Goal: Find specific page/section: Find specific page/section

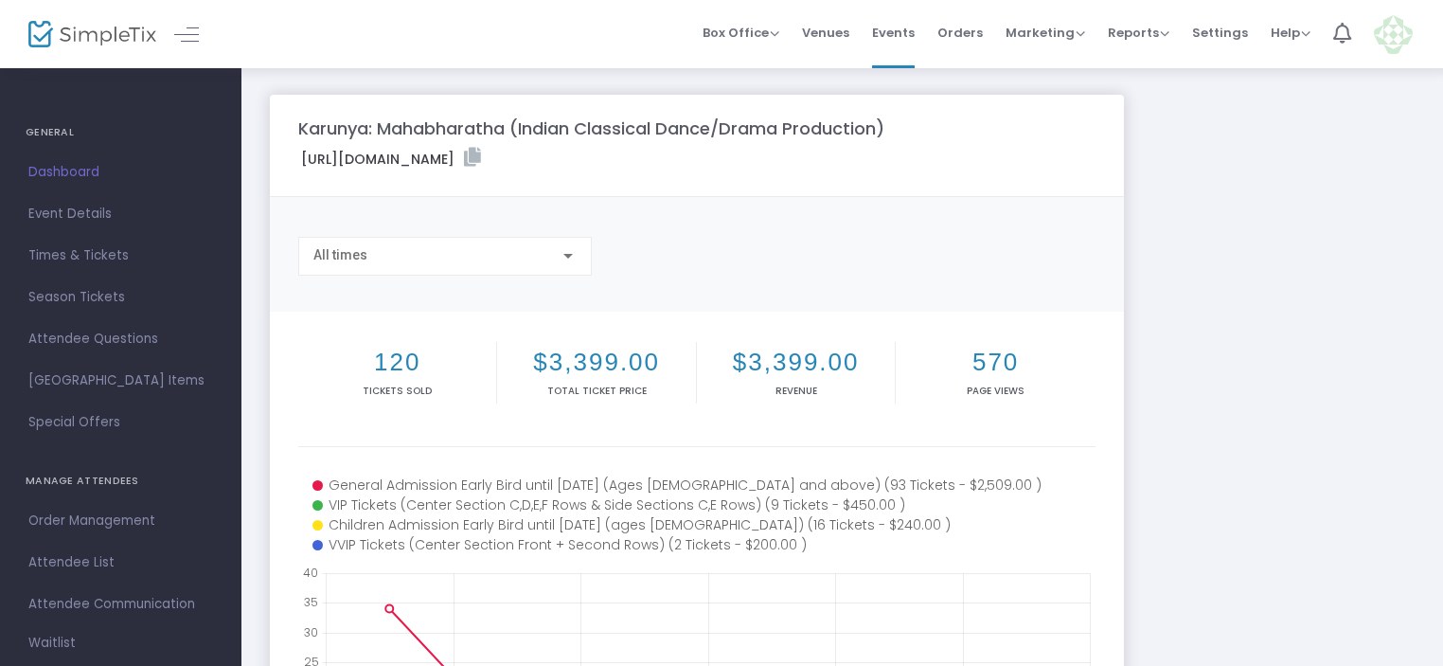
click at [46, 166] on span "Dashboard" at bounding box center [120, 172] width 185 height 25
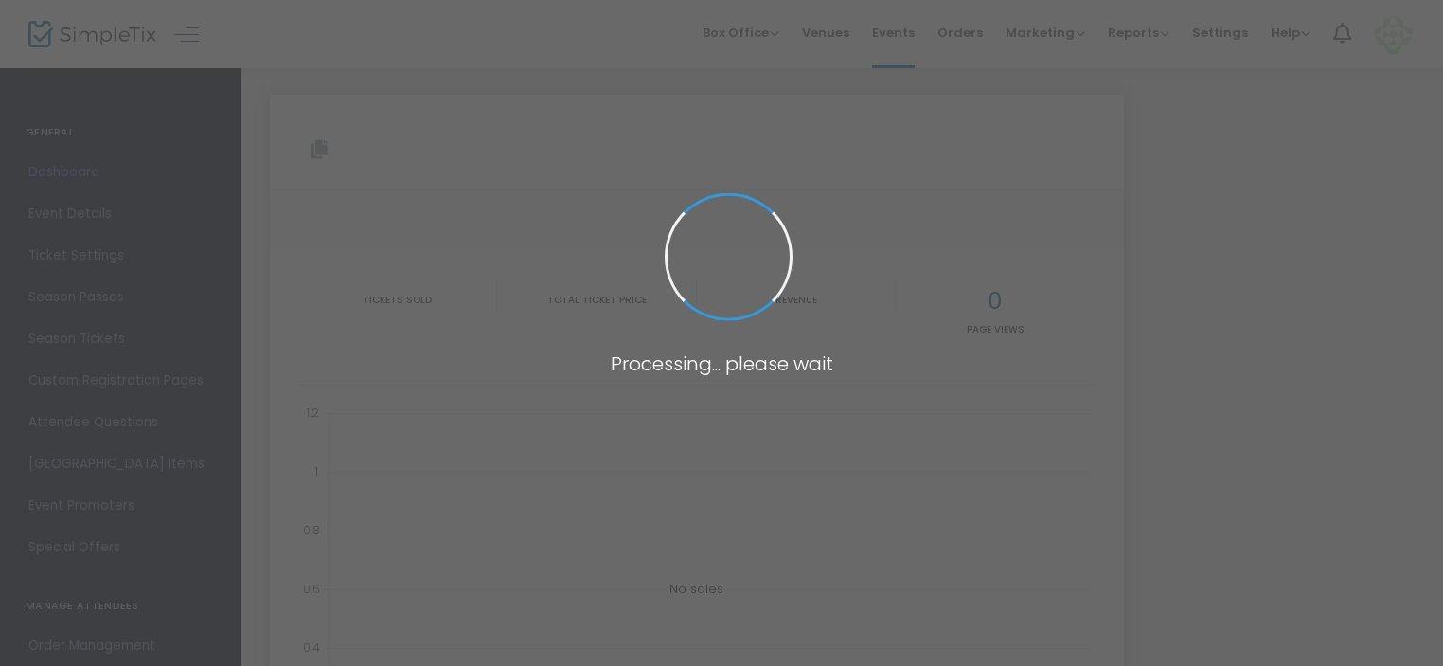
type input "[URL][DOMAIN_NAME]"
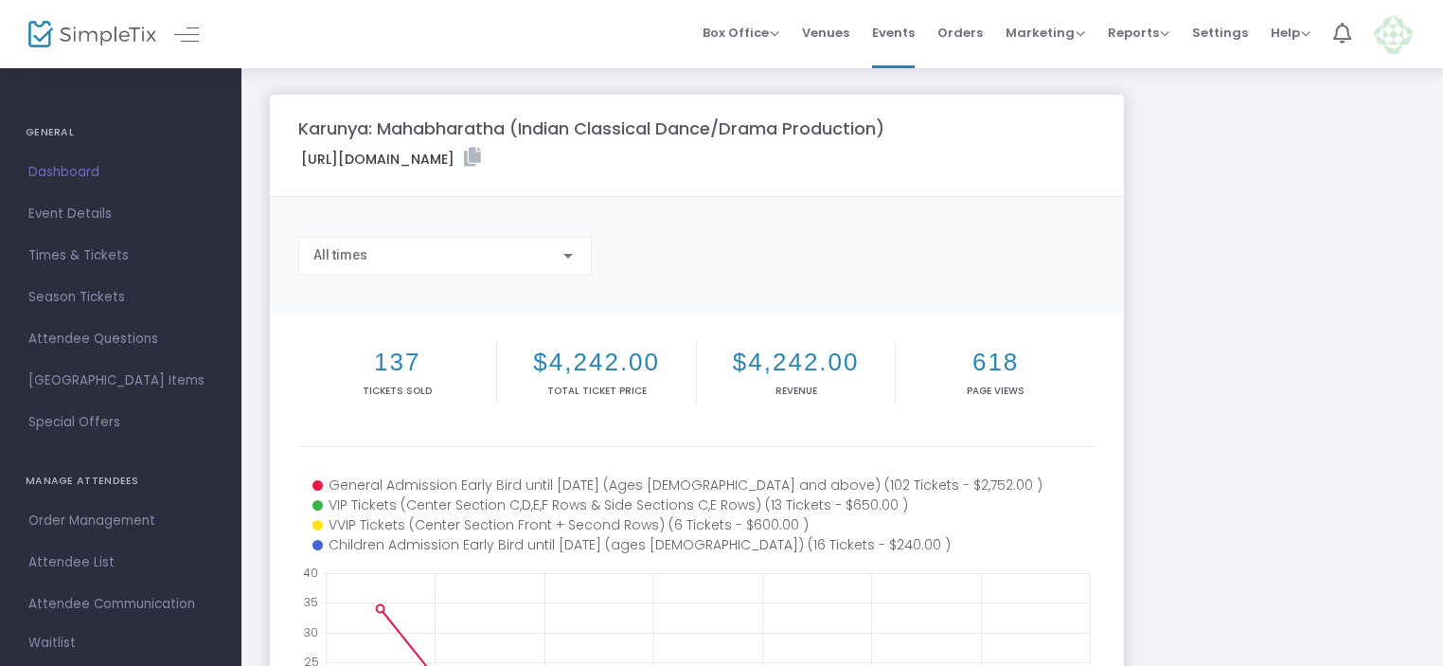
click at [46, 168] on span "Dashboard" at bounding box center [120, 172] width 185 height 25
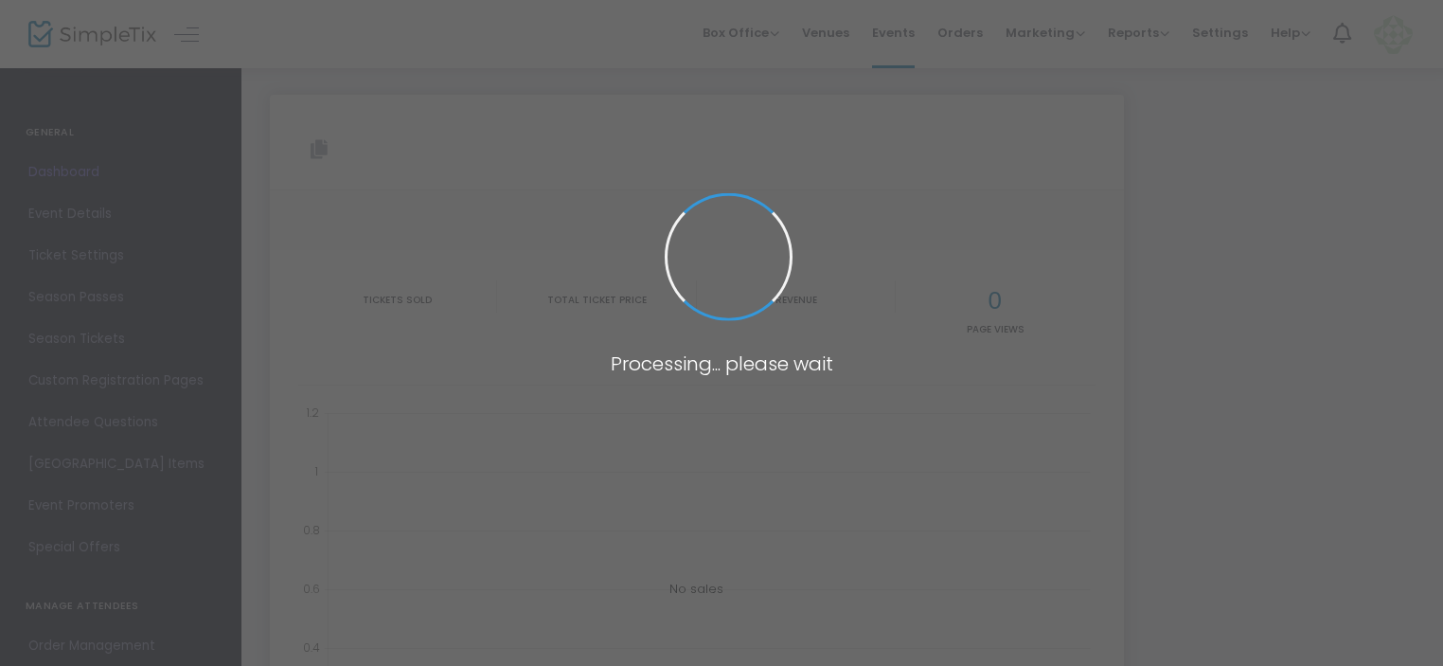
type input "[URL][DOMAIN_NAME]"
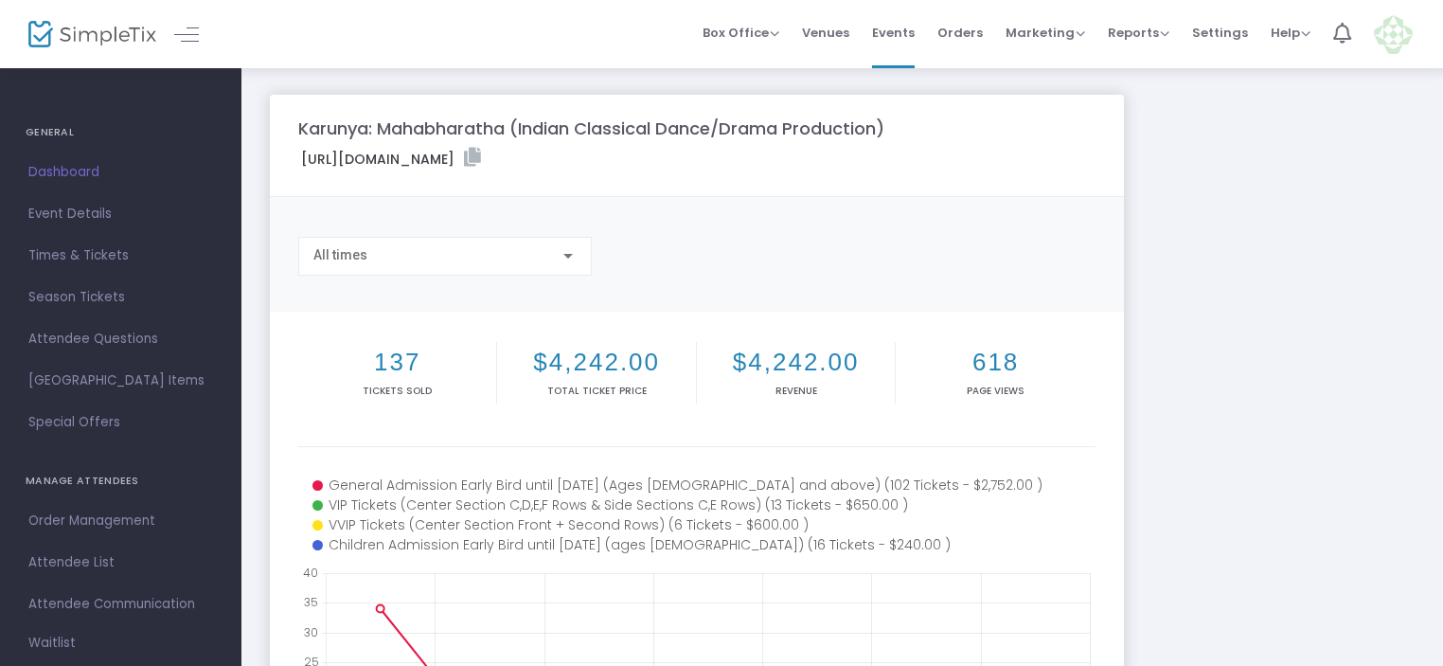
click at [56, 214] on span "Event Details" at bounding box center [120, 214] width 185 height 25
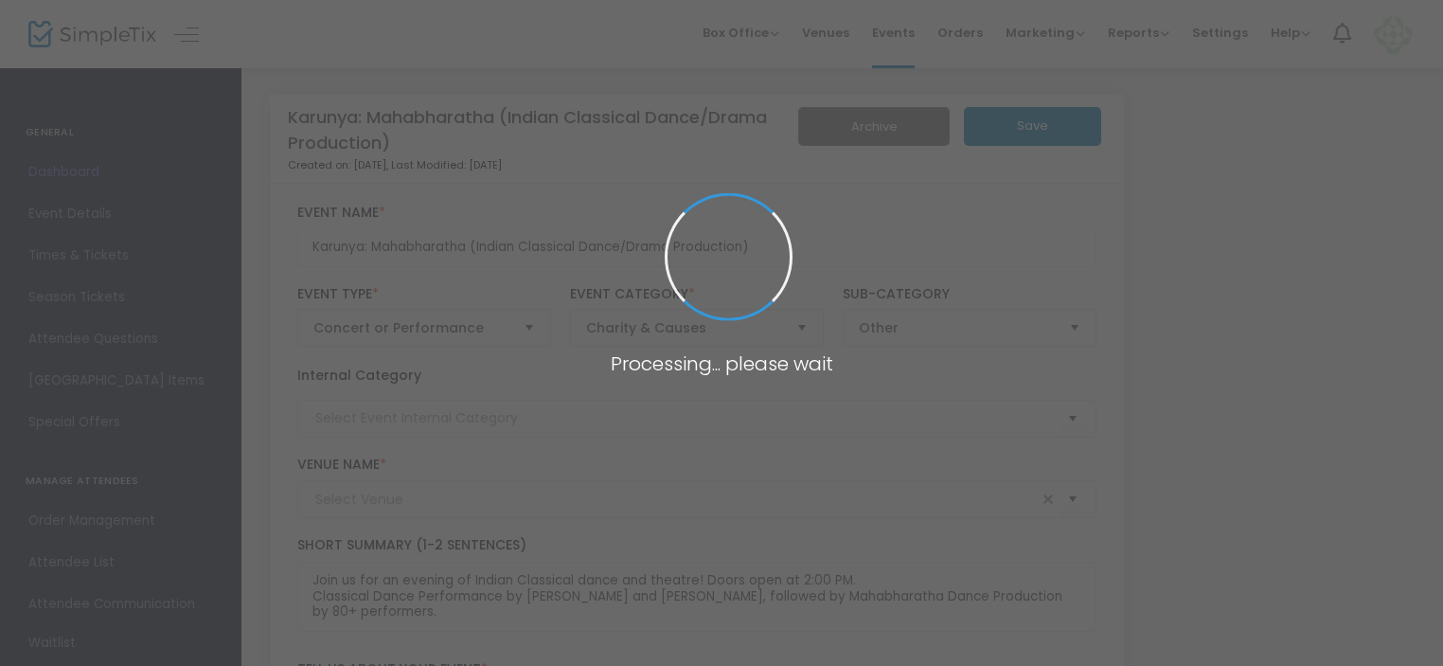
type input "[PERSON_NAME][GEOGRAPHIC_DATA] ([GEOGRAPHIC_DATA])"
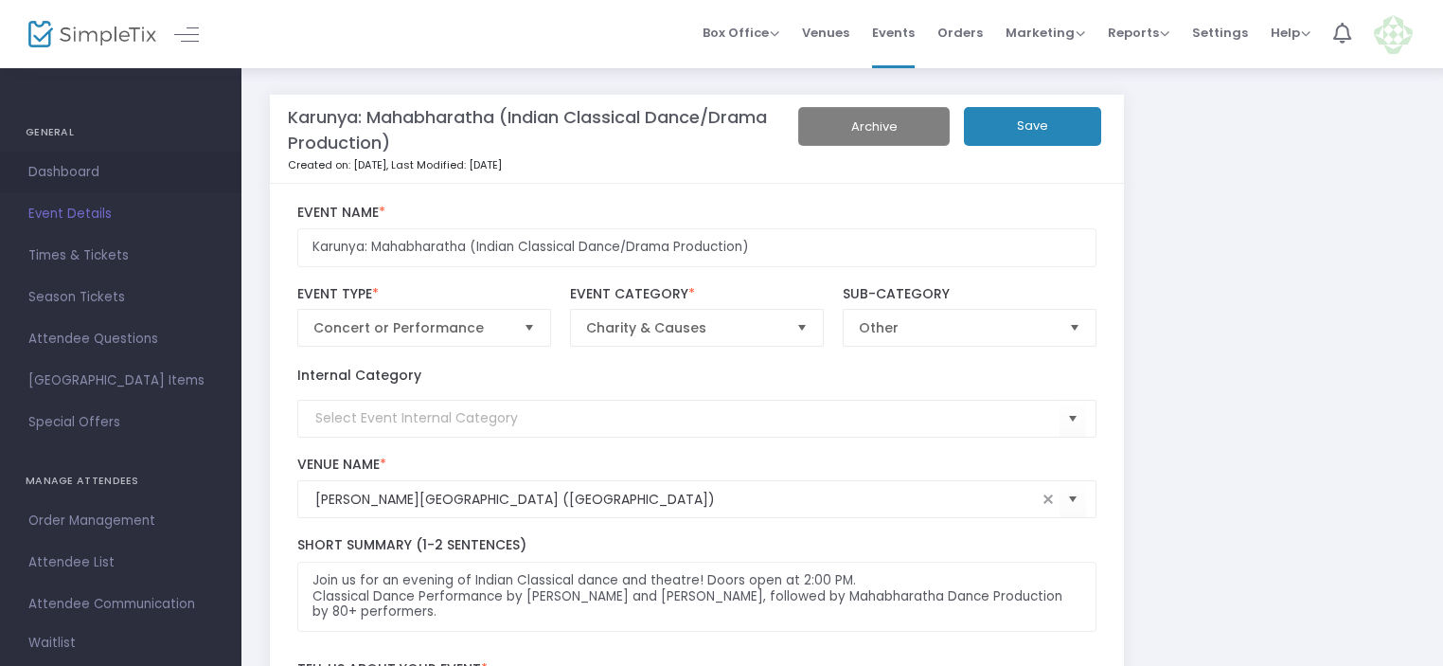
click at [68, 168] on span "Dashboard" at bounding box center [120, 172] width 185 height 25
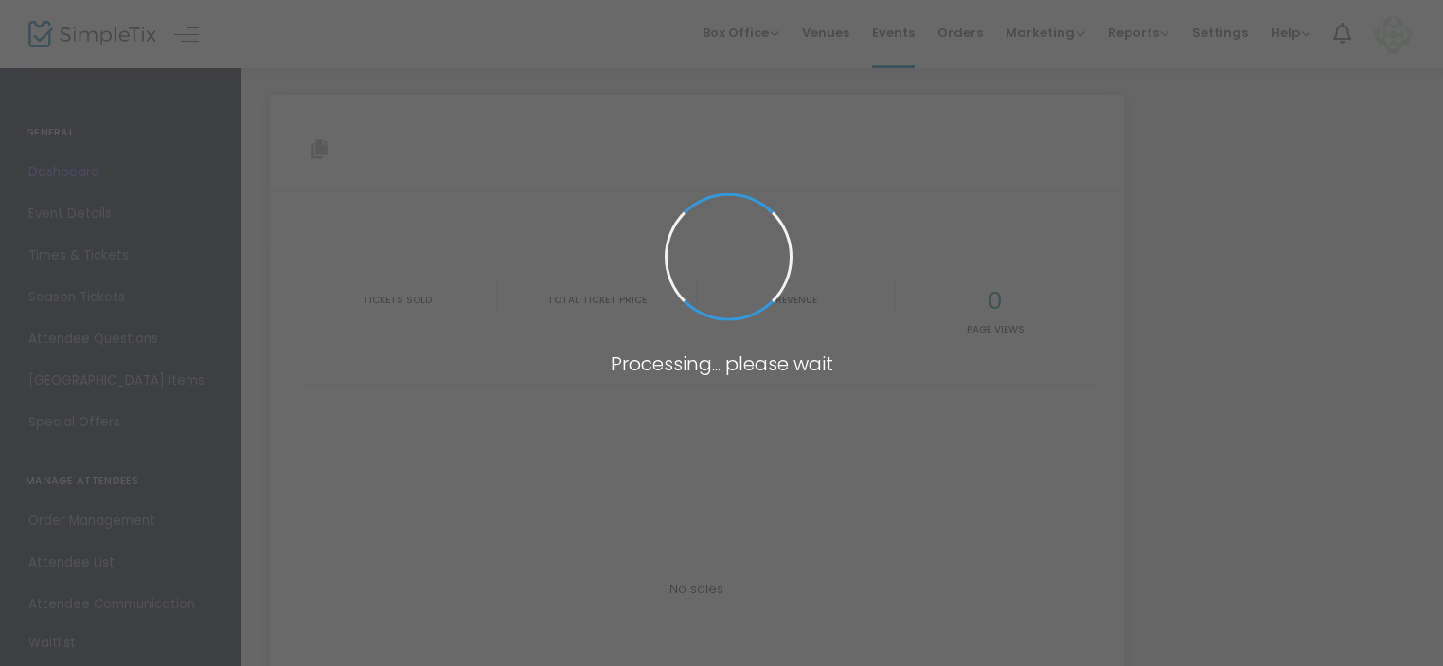
type input "[URL][DOMAIN_NAME]"
